Goal: Transaction & Acquisition: Purchase product/service

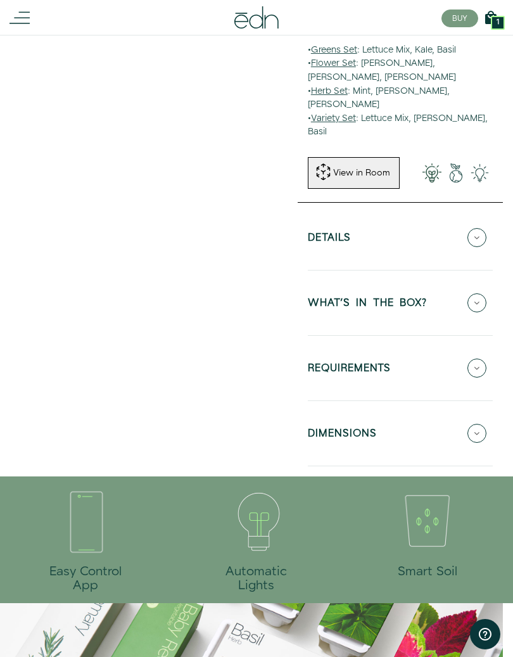
scroll to position [419, 0]
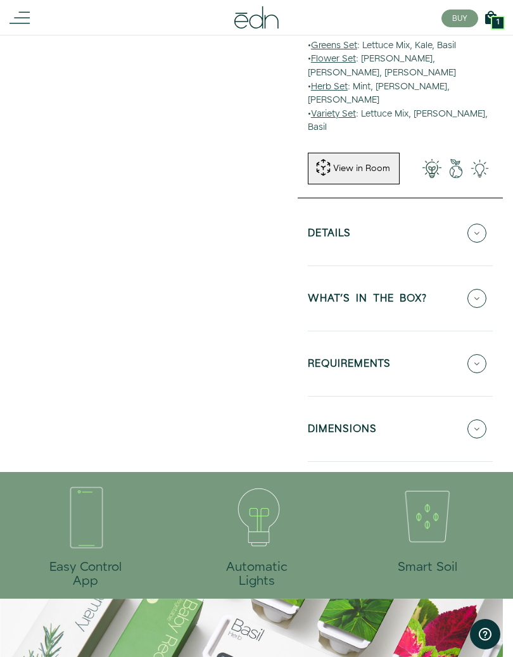
click at [483, 354] on icon at bounding box center [477, 363] width 19 height 19
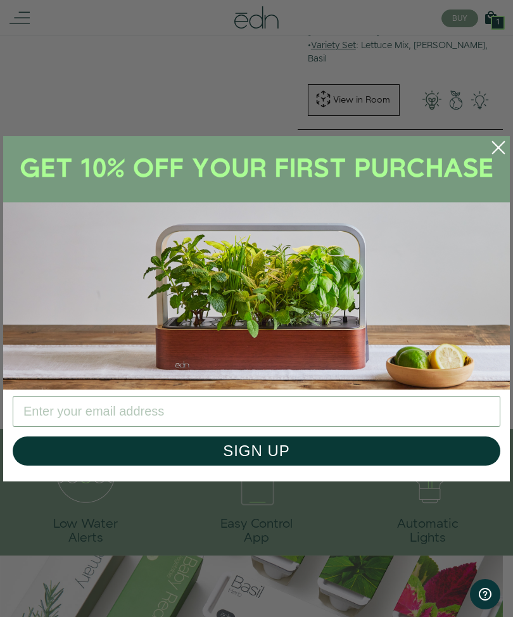
scroll to position [487, 0]
click at [504, 150] on circle "Close dialog" at bounding box center [499, 148] width 28 height 28
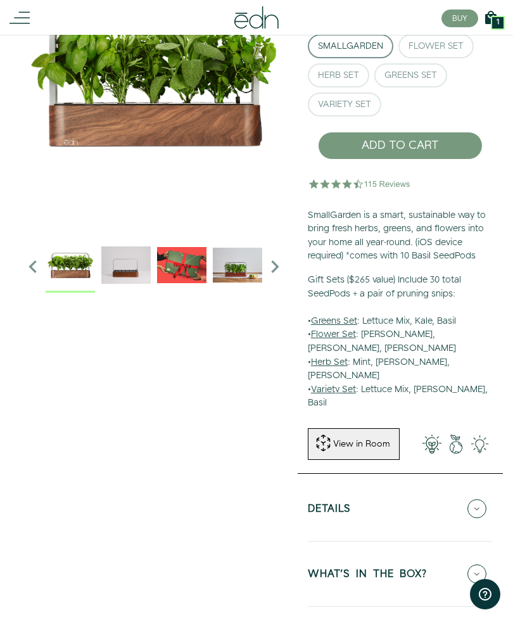
scroll to position [120, 0]
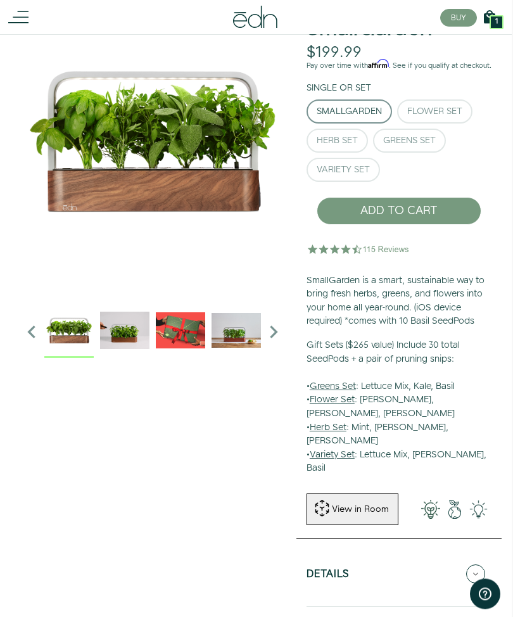
click at [468, 119] on button "Flower Set" at bounding box center [434, 112] width 75 height 24
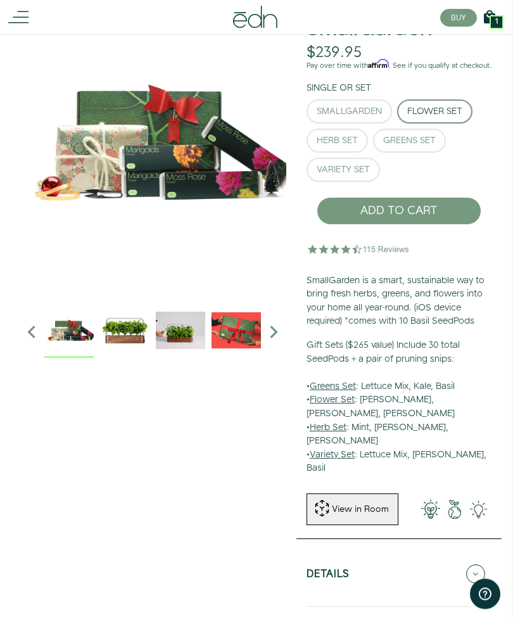
scroll to position [79, 1]
click at [354, 141] on button "Herb Set" at bounding box center [337, 141] width 61 height 24
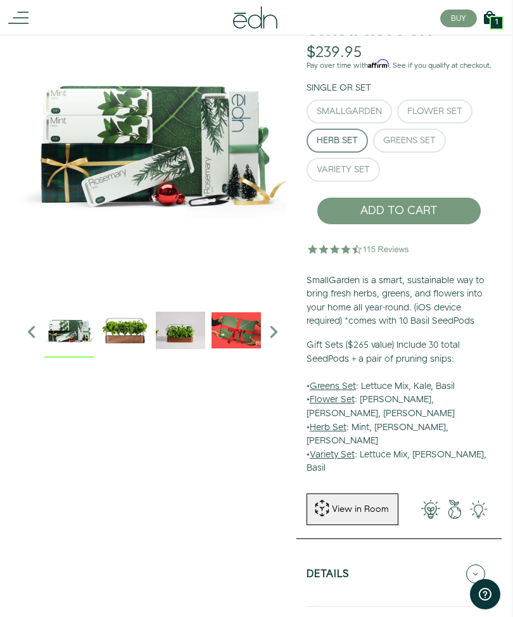
click at [440, 153] on button "Greens Set" at bounding box center [409, 141] width 73 height 24
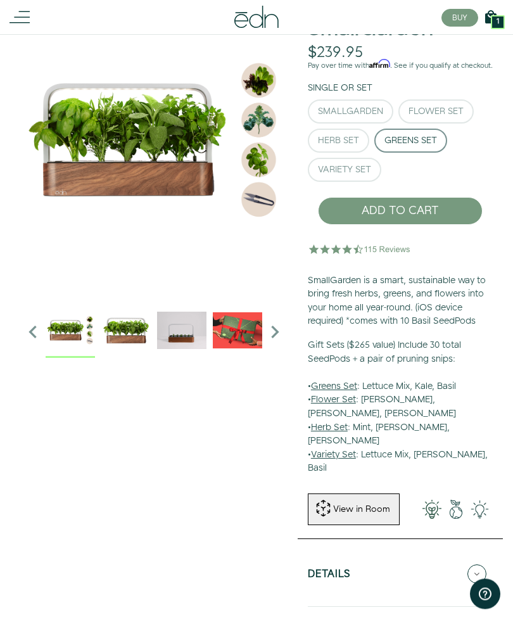
scroll to position [77, 0]
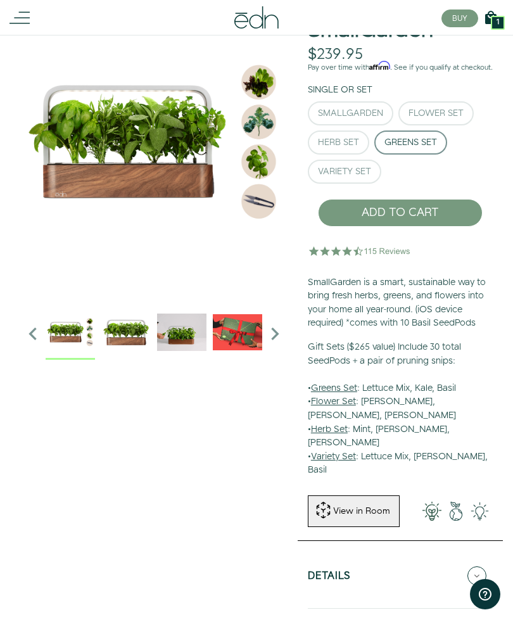
click at [400, 254] on img at bounding box center [360, 250] width 105 height 25
click at [457, 186] on div "SmallGarden Flower Set Herb Set Greens Set" at bounding box center [400, 144] width 185 height 87
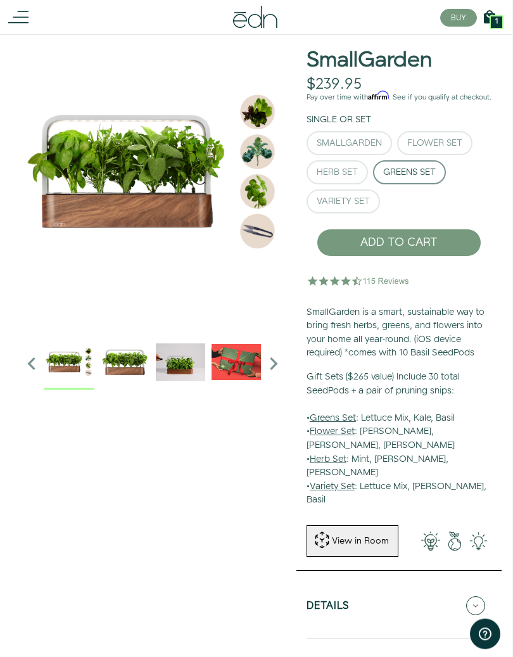
scroll to position [47, 1]
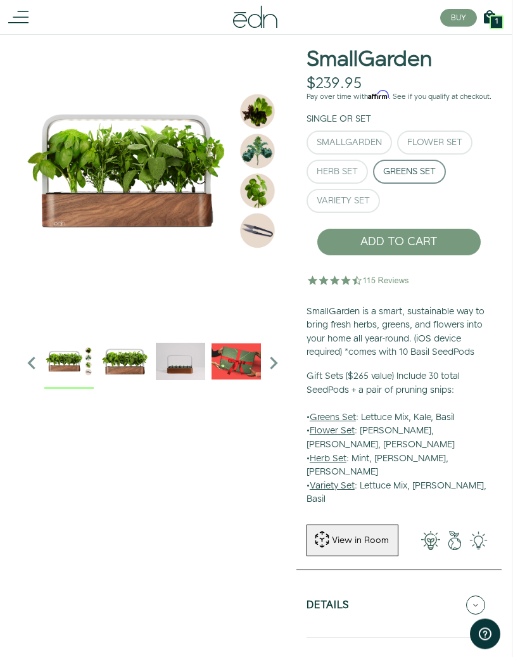
click at [358, 172] on button "Herb Set" at bounding box center [337, 172] width 61 height 24
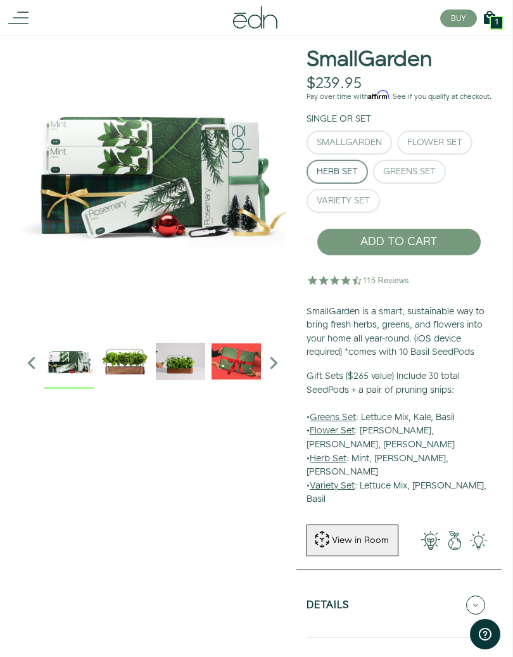
click at [428, 184] on button "Greens Set" at bounding box center [409, 172] width 73 height 24
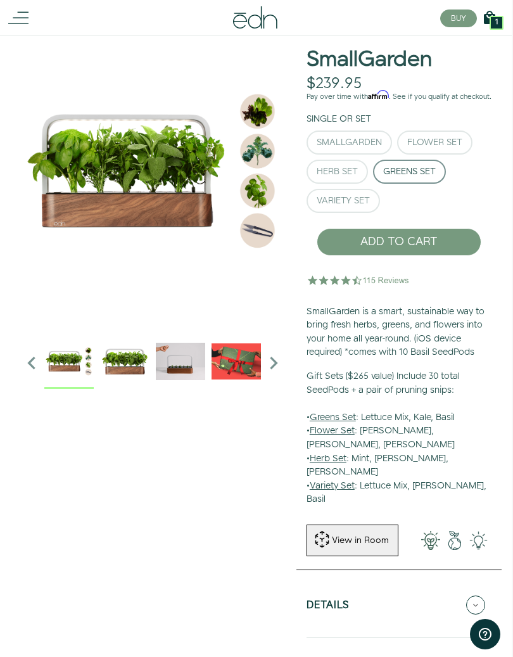
click at [371, 213] on button "Variety Set" at bounding box center [344, 201] width 74 height 24
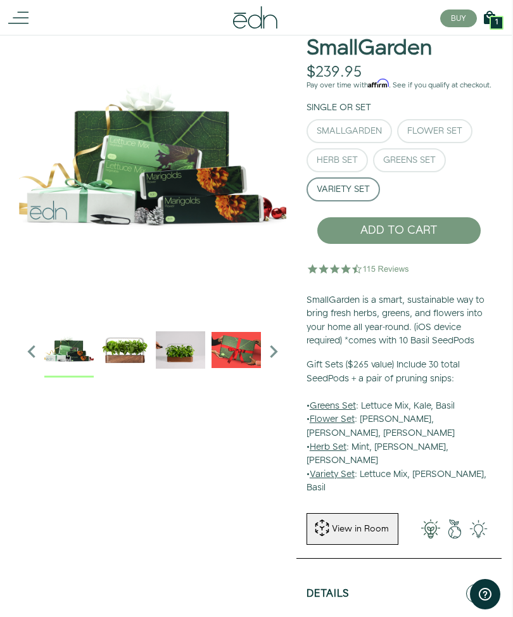
scroll to position [56, 1]
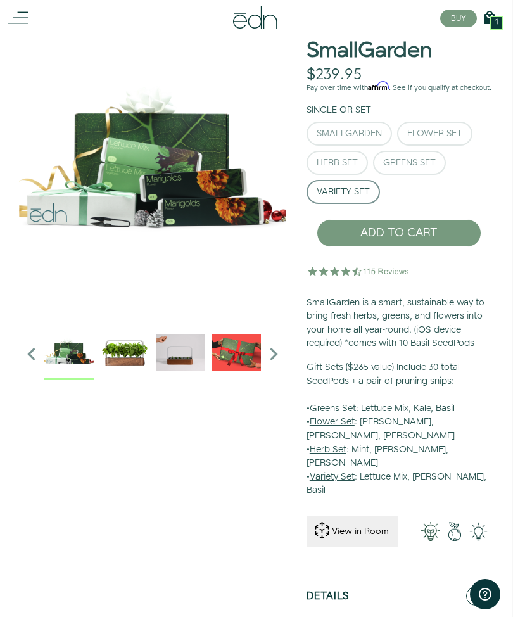
click at [53, 153] on img at bounding box center [152, 162] width 267 height 317
click at [426, 205] on div "SmallGarden Flower Set Herb Set Greens Set" at bounding box center [399, 165] width 185 height 87
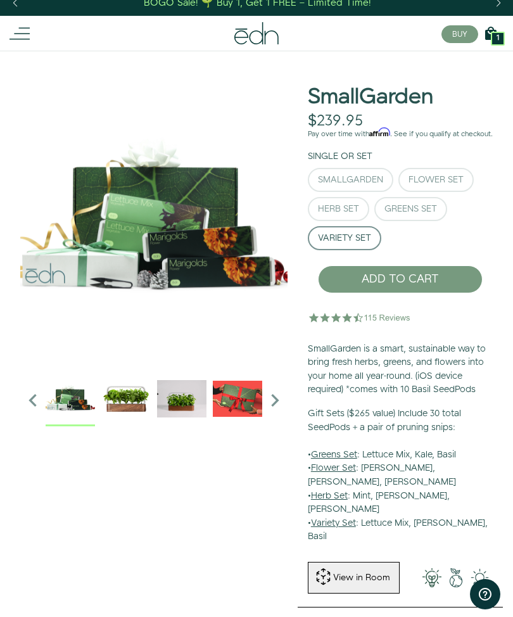
scroll to position [0, 0]
